Goal: Task Accomplishment & Management: Use online tool/utility

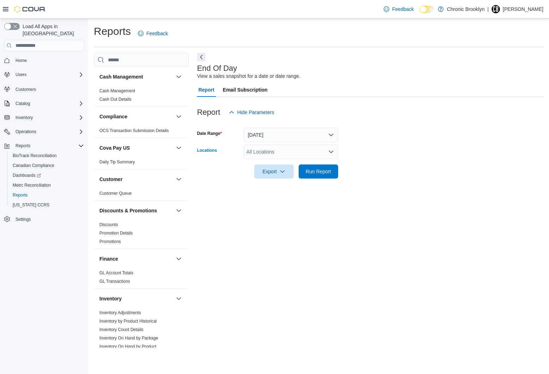
click at [270, 146] on div "All Locations" at bounding box center [291, 152] width 95 height 14
click at [266, 173] on span "[STREET_ADDRESS]" at bounding box center [283, 174] width 49 height 7
click at [397, 168] on form "Date Range [DATE] Locations [STREET_ADDRESS] Export Run Report" at bounding box center [370, 149] width 346 height 59
click at [322, 171] on span "Run Report" at bounding box center [318, 171] width 25 height 7
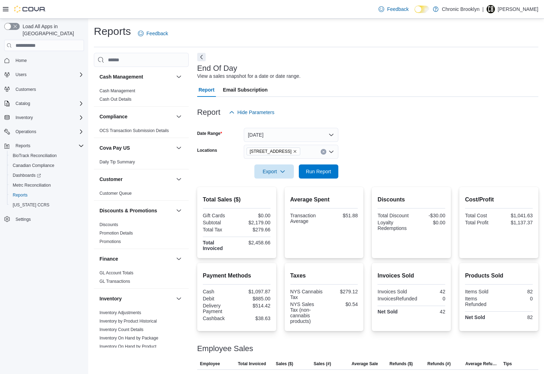
scroll to position [22, 0]
